Goal: Task Accomplishment & Management: Use online tool/utility

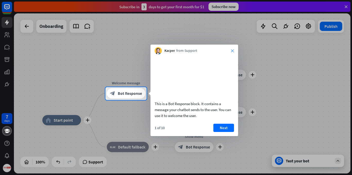
click at [234, 51] on icon "close" at bounding box center [232, 50] width 3 height 3
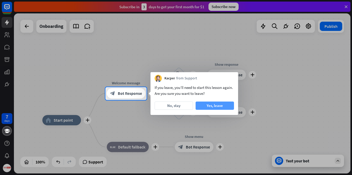
click at [208, 104] on button "Yes, leave" at bounding box center [215, 106] width 38 height 8
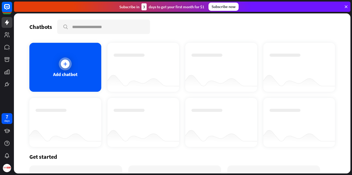
click at [58, 62] on div "Add chatbot" at bounding box center [65, 67] width 72 height 49
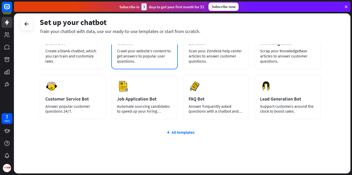
scroll to position [53, 0]
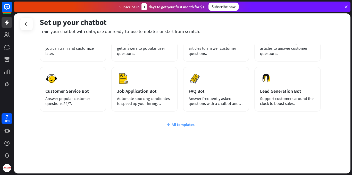
click at [182, 123] on div "All templates" at bounding box center [180, 124] width 281 height 5
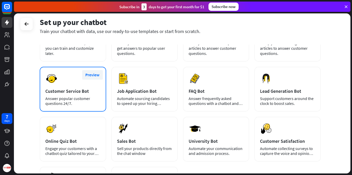
click at [98, 74] on button "Preview" at bounding box center [92, 75] width 21 height 10
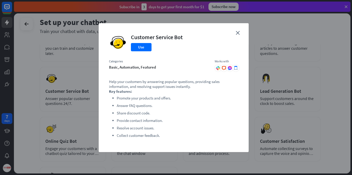
drag, startPoint x: 238, startPoint y: 33, endPoint x: 175, endPoint y: 82, distance: 79.2
click at [237, 33] on icon "close" at bounding box center [238, 33] width 4 height 4
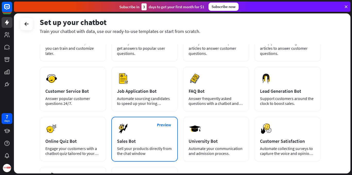
scroll to position [0, 0]
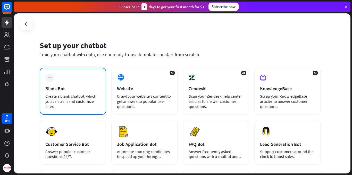
click at [87, 92] on div "plus Blank Bot Create a blank chatbot, which you can train and customize later." at bounding box center [73, 91] width 67 height 47
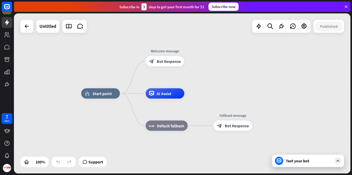
click at [340, 162] on icon at bounding box center [338, 161] width 5 height 5
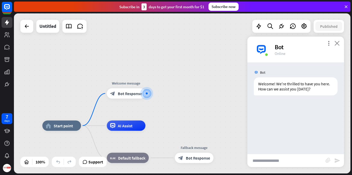
click at [339, 43] on icon "close" at bounding box center [337, 43] width 5 height 5
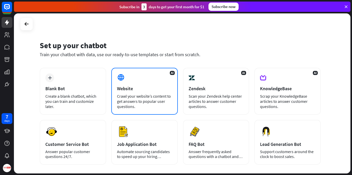
click at [142, 93] on div "AI Website Crawl your website’s content to get answers to popular user question…" at bounding box center [144, 91] width 67 height 47
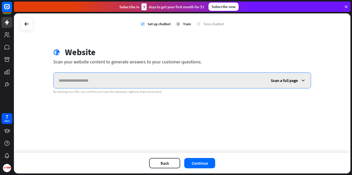
paste input "**********"
type input "**********"
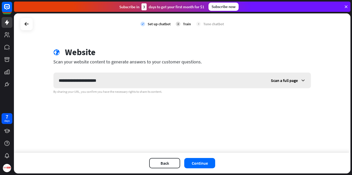
click at [301, 79] on icon at bounding box center [303, 80] width 5 height 5
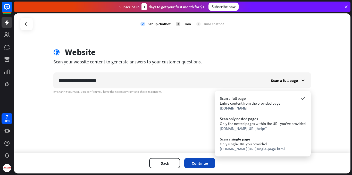
click at [196, 164] on button "Continue" at bounding box center [199, 163] width 31 height 10
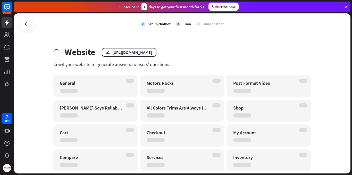
click at [346, 6] on icon at bounding box center [346, 6] width 5 height 5
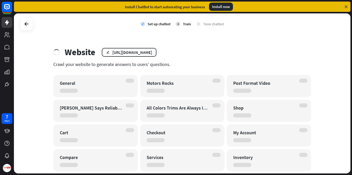
click at [347, 5] on icon at bounding box center [346, 6] width 5 height 5
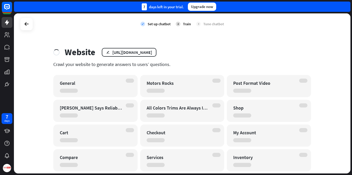
click at [83, 85] on div "General" at bounding box center [91, 83] width 62 height 6
click at [116, 54] on div "[URL][DOMAIN_NAME]" at bounding box center [132, 52] width 40 height 5
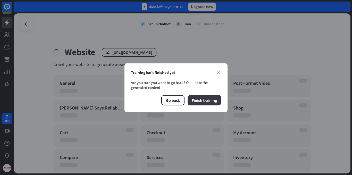
click at [210, 100] on button "Finish training" at bounding box center [205, 100] width 34 height 10
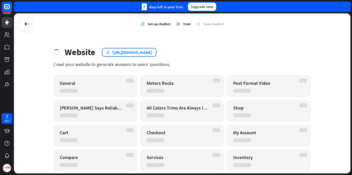
click at [136, 51] on div "[URL][DOMAIN_NAME]" at bounding box center [132, 52] width 40 height 5
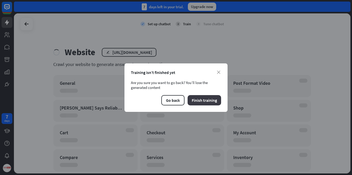
click at [207, 103] on button "Finish training" at bounding box center [205, 100] width 34 height 10
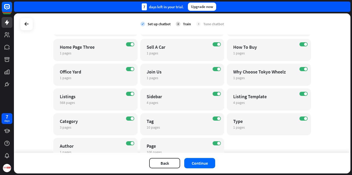
scroll to position [214, 0]
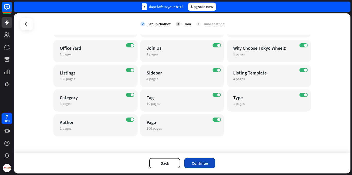
click at [198, 160] on button "Continue" at bounding box center [199, 163] width 31 height 10
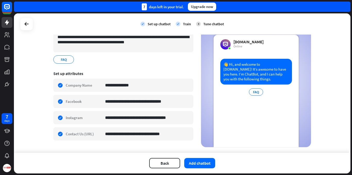
scroll to position [60, 0]
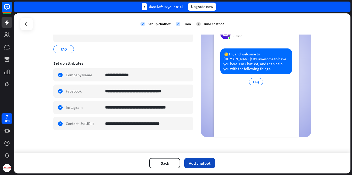
click at [202, 162] on button "Add chatbot" at bounding box center [199, 163] width 31 height 10
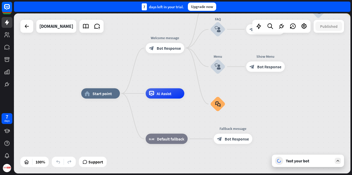
click at [334, 163] on div "Test your bot" at bounding box center [308, 161] width 72 height 12
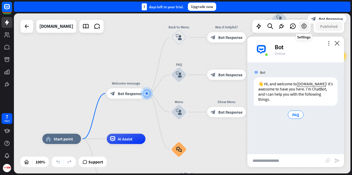
click at [301, 26] on icon at bounding box center [304, 26] width 7 height 7
